Goal: Transaction & Acquisition: Obtain resource

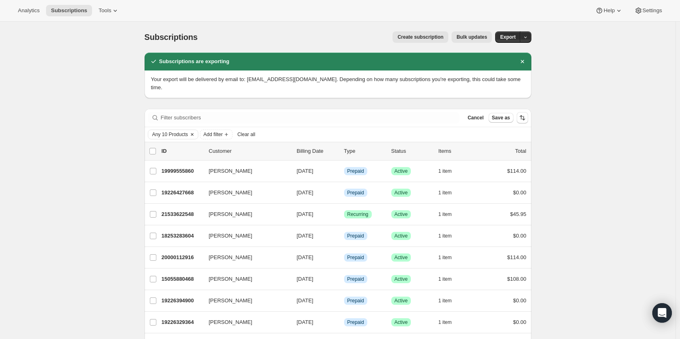
click at [193, 131] on icon "Clear" at bounding box center [192, 134] width 7 height 7
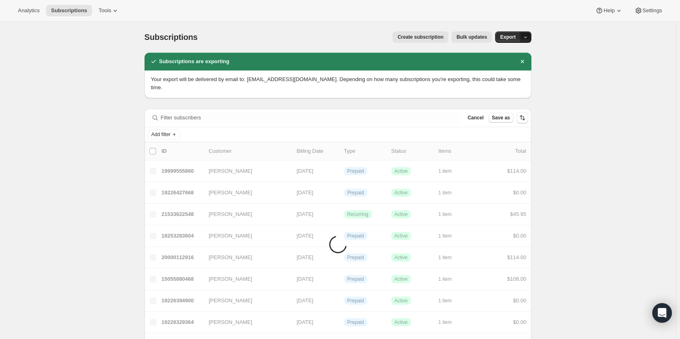
click at [523, 38] on icon "button" at bounding box center [525, 37] width 5 height 5
click at [504, 55] on span "Subscription data" at bounding box center [484, 54] width 41 height 6
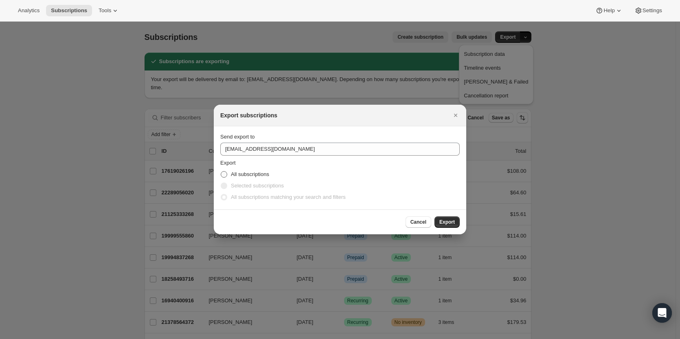
click at [233, 171] on span "All subscriptions" at bounding box center [250, 174] width 38 height 6
click at [221, 171] on input "All subscriptions" at bounding box center [221, 171] width 0 height 0
radio input "true"
click at [451, 213] on div "Cancel Export" at bounding box center [340, 221] width 252 height 25
click at [449, 217] on button "Export" at bounding box center [446, 221] width 25 height 11
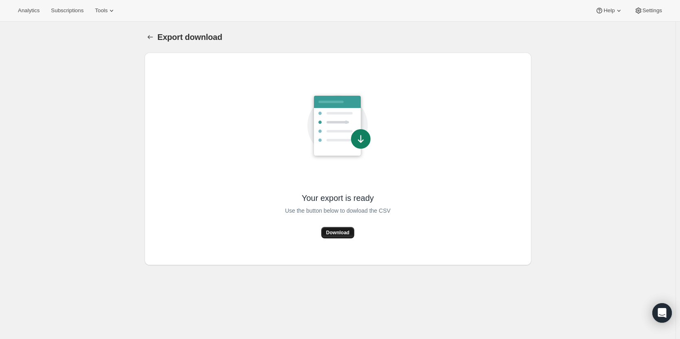
click at [334, 232] on span "Download" at bounding box center [337, 232] width 23 height 7
click at [148, 33] on button "Export download" at bounding box center [150, 36] width 11 height 11
click at [53, 13] on span "Subscriptions" at bounding box center [67, 10] width 33 height 7
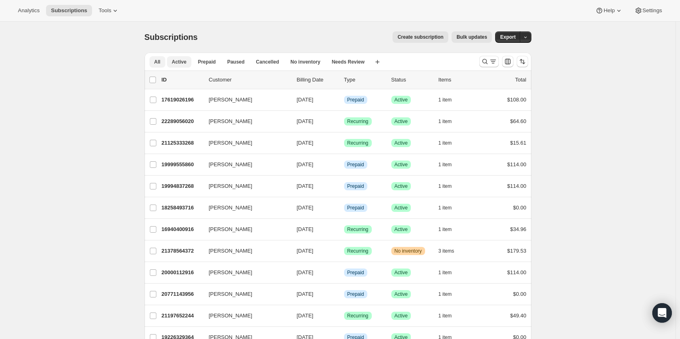
click at [181, 65] on button "Active" at bounding box center [179, 61] width 24 height 11
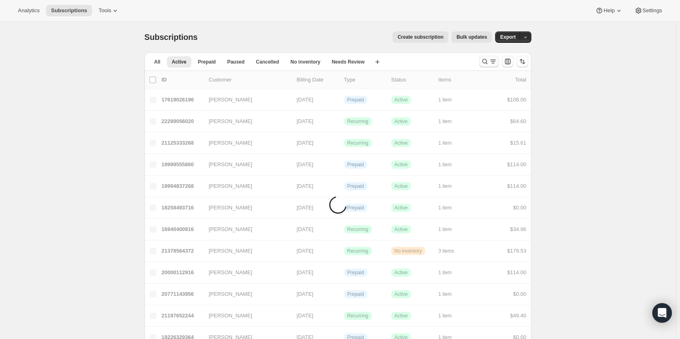
click at [497, 59] on icon "Search and filter results" at bounding box center [493, 61] width 8 height 8
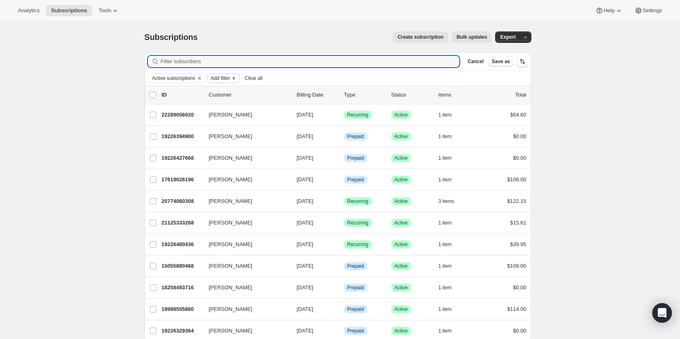
click at [226, 81] on span "Add filter" at bounding box center [220, 78] width 19 height 7
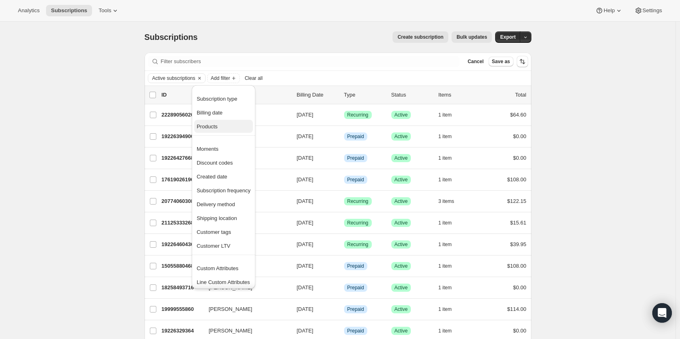
click at [213, 129] on span "Products" at bounding box center [207, 126] width 21 height 6
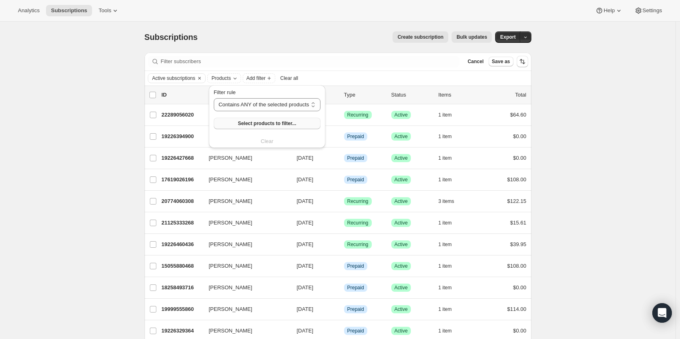
click at [262, 118] on button "Select products to filter..." at bounding box center [267, 123] width 107 height 11
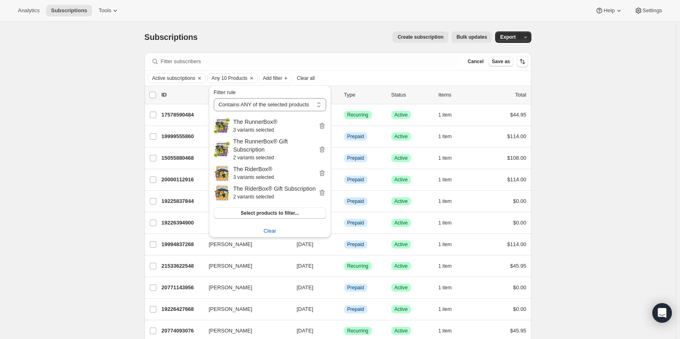
scroll to position [164, 0]
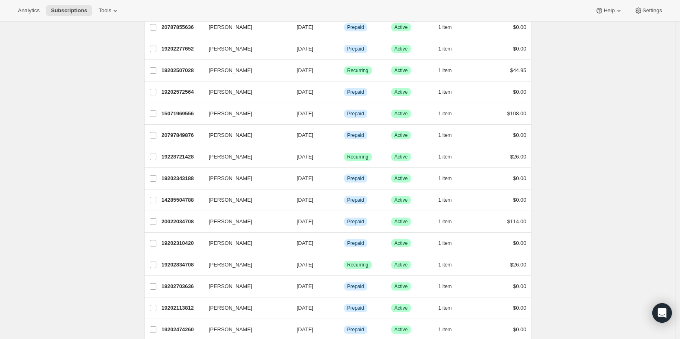
scroll to position [896, 0]
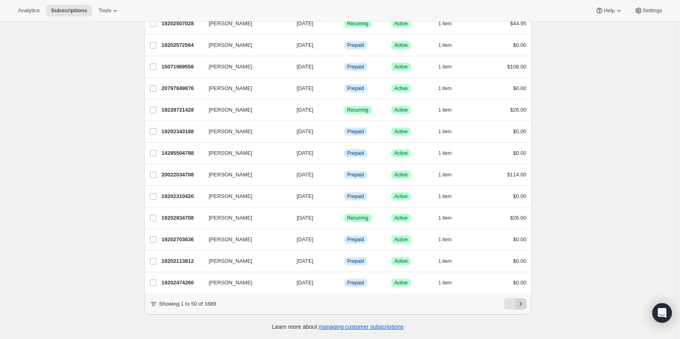
click at [521, 302] on icon "Next" at bounding box center [521, 304] width 8 height 8
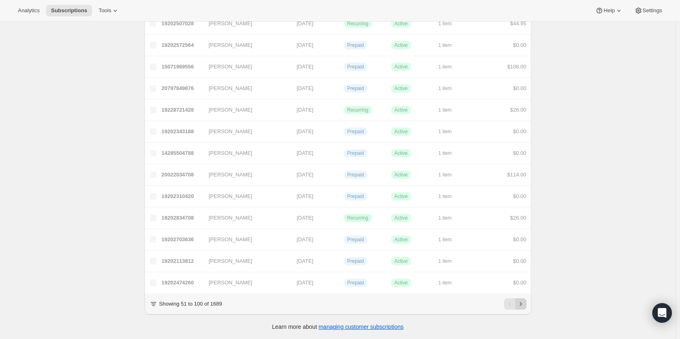
click at [524, 305] on icon "Next" at bounding box center [521, 304] width 8 height 8
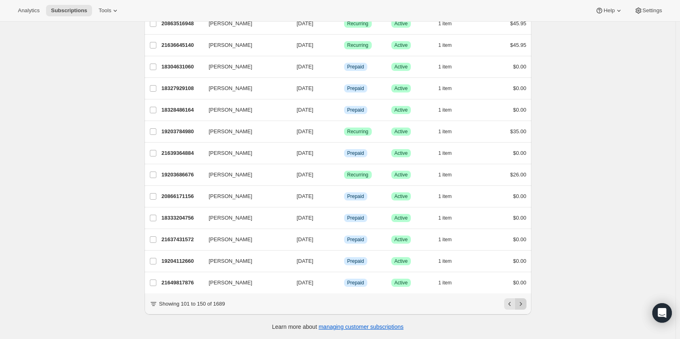
click at [518, 305] on button "Next" at bounding box center [520, 303] width 11 height 11
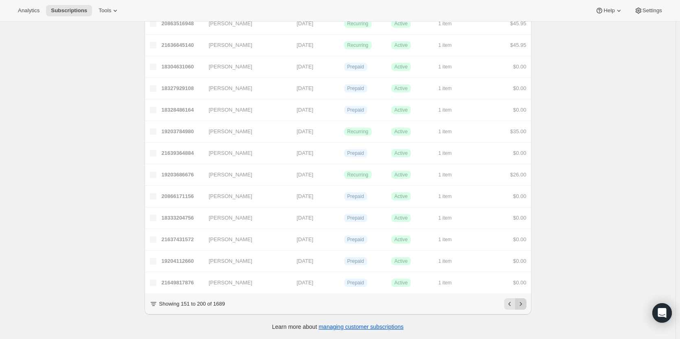
click at [522, 305] on icon "Next" at bounding box center [521, 304] width 8 height 8
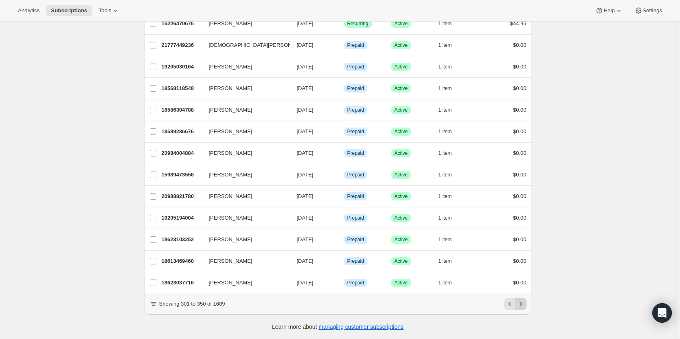
click at [526, 298] on button "Next" at bounding box center [520, 303] width 11 height 11
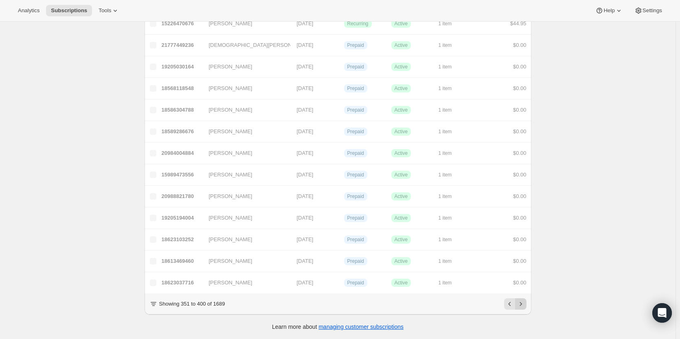
click at [524, 307] on icon "Next" at bounding box center [521, 304] width 8 height 8
click at [522, 302] on icon "Next" at bounding box center [521, 304] width 8 height 8
click at [525, 305] on icon "Next" at bounding box center [521, 304] width 8 height 8
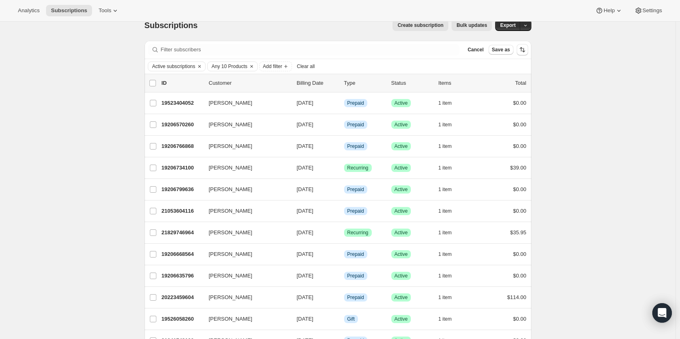
scroll to position [0, 0]
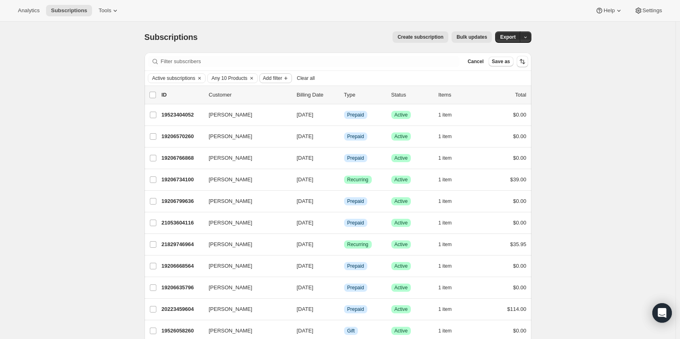
click at [279, 77] on span "Add filter" at bounding box center [272, 78] width 19 height 7
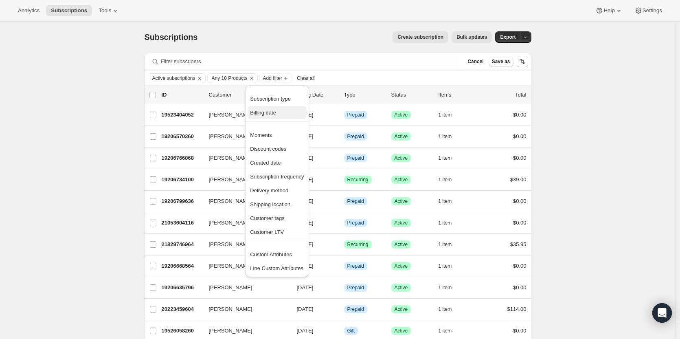
click at [277, 118] on button "Billing date" at bounding box center [277, 112] width 59 height 13
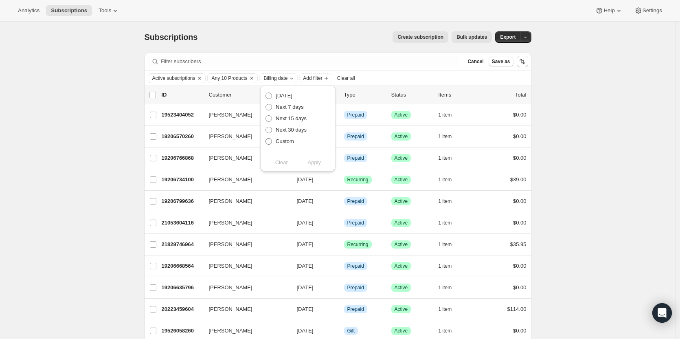
click at [278, 137] on label "Custom" at bounding box center [279, 141] width 29 height 11
click at [266, 138] on input "Custom" at bounding box center [265, 138] width 0 height 0
radio input "true"
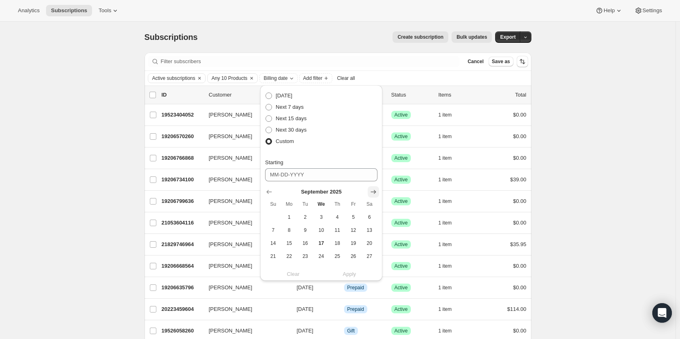
click at [375, 194] on icon "Show next month, October 2025" at bounding box center [373, 192] width 8 height 8
click at [371, 194] on icon "Show next month, November 2025" at bounding box center [373, 192] width 8 height 8
click at [305, 254] on span "18" at bounding box center [304, 256] width 9 height 7
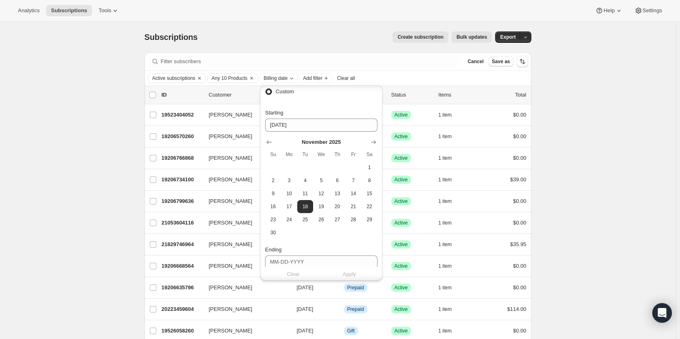
scroll to position [50, 0]
click at [276, 232] on span "30" at bounding box center [272, 232] width 9 height 7
click at [306, 209] on button "18" at bounding box center [305, 205] width 16 height 13
type input "11-18-2025"
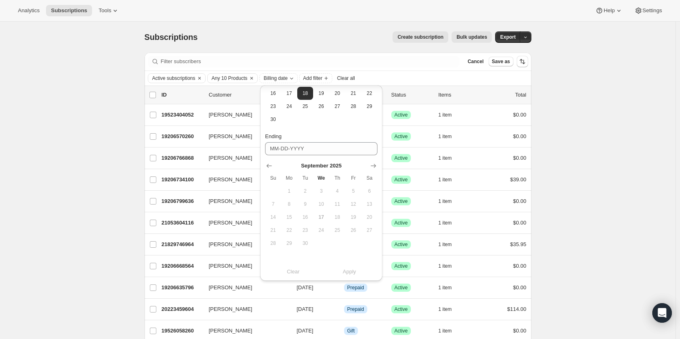
click at [305, 244] on span "30" at bounding box center [304, 243] width 9 height 7
click at [310, 150] on input "Ending" at bounding box center [321, 148] width 112 height 13
click at [368, 167] on button "Show next month, October 2025" at bounding box center [373, 165] width 11 height 11
click at [368, 167] on button "Show next month, November 2025" at bounding box center [373, 165] width 11 height 11
click at [273, 254] on span "30" at bounding box center [272, 256] width 9 height 7
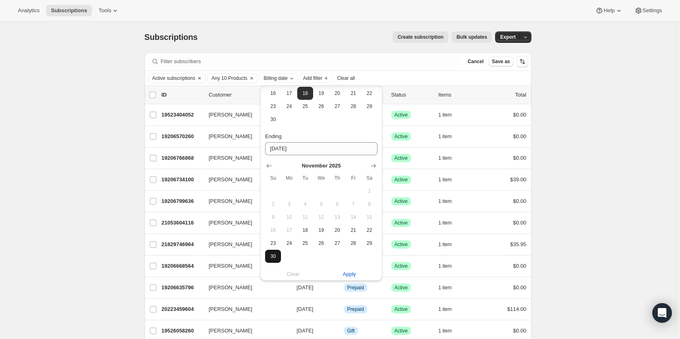
type input "11-30-2025"
click at [353, 273] on span "Apply" at bounding box center [349, 274] width 13 height 8
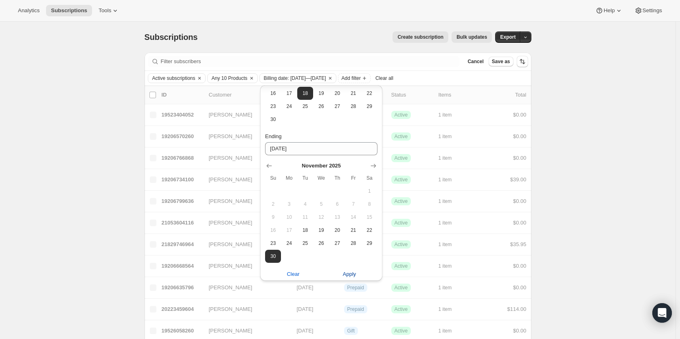
click at [350, 274] on span "Apply" at bounding box center [349, 274] width 13 height 8
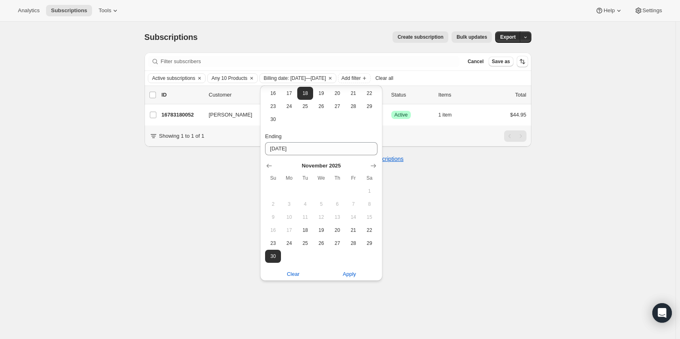
click at [493, 221] on div "Subscriptions. This page is ready Subscriptions Create subscription Bulk update…" at bounding box center [337, 191] width 675 height 339
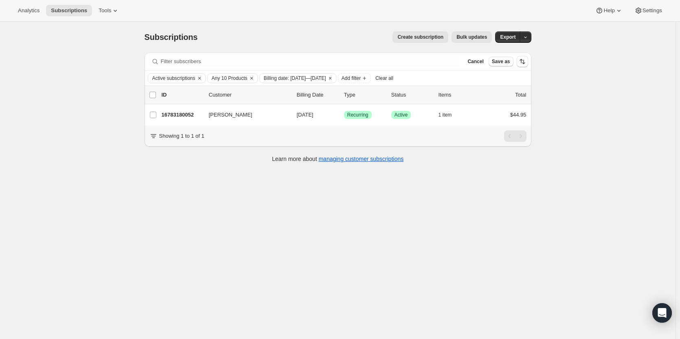
click at [468, 63] on div "Filter subscribers Cancel Save as" at bounding box center [338, 61] width 380 height 11
click at [478, 63] on span "Cancel" at bounding box center [475, 61] width 16 height 7
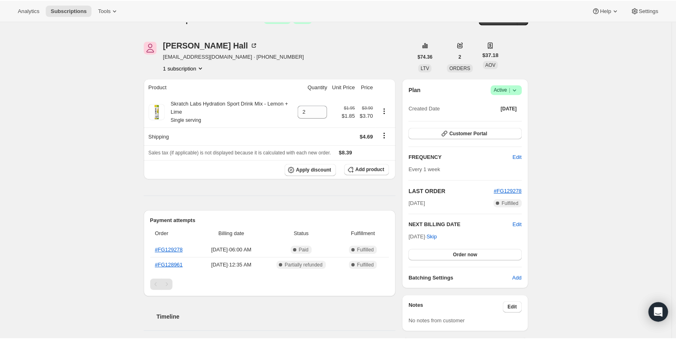
scroll to position [20, 0]
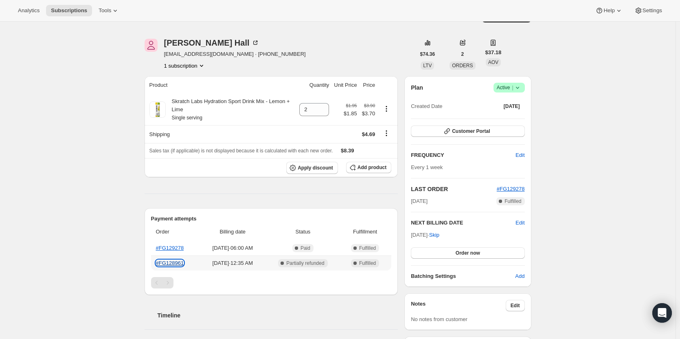
click at [181, 264] on link "#FG128961" at bounding box center [170, 263] width 28 height 6
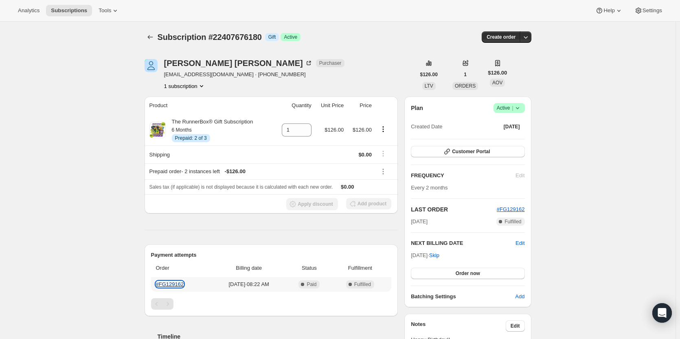
click at [178, 281] on link "#FG129162" at bounding box center [170, 284] width 28 height 6
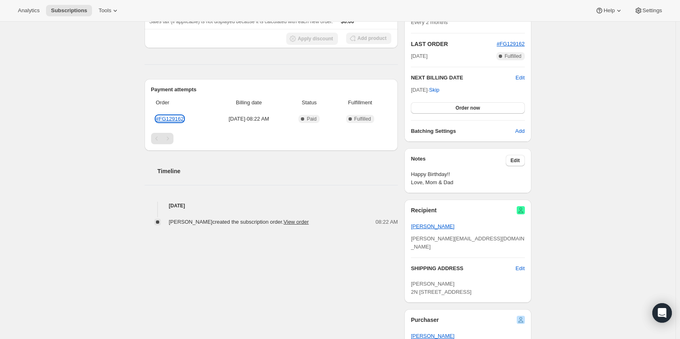
scroll to position [166, 0]
click at [176, 117] on link "#FG129162" at bounding box center [170, 118] width 28 height 6
